Goal: Navigation & Orientation: Find specific page/section

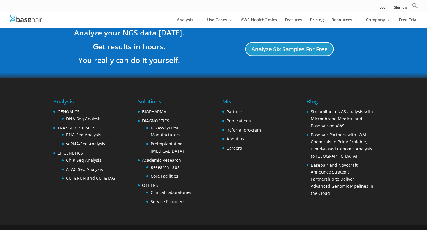
scroll to position [1143, 0]
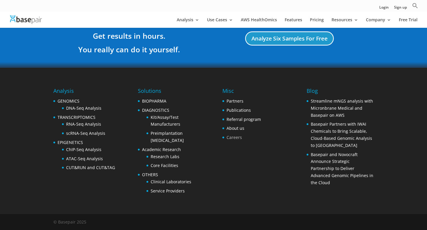
click at [237, 139] on link "Careers" at bounding box center [233, 138] width 15 height 6
